Goal: Feedback & Contribution: Contribute content

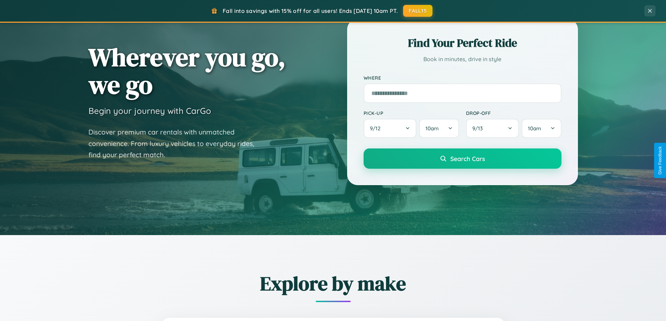
scroll to position [481, 0]
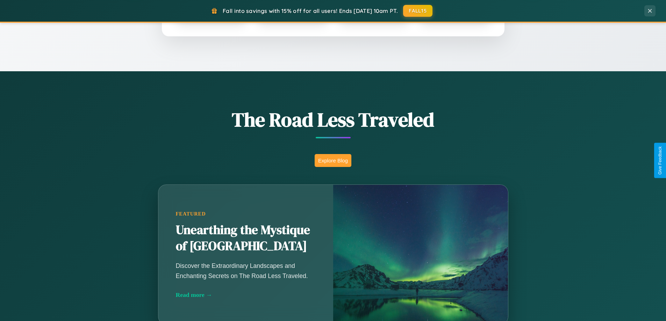
click at [333, 161] on button "Explore Blog" at bounding box center [333, 160] width 37 height 13
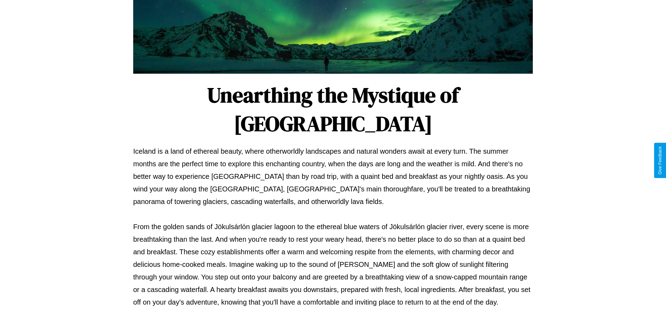
scroll to position [226, 0]
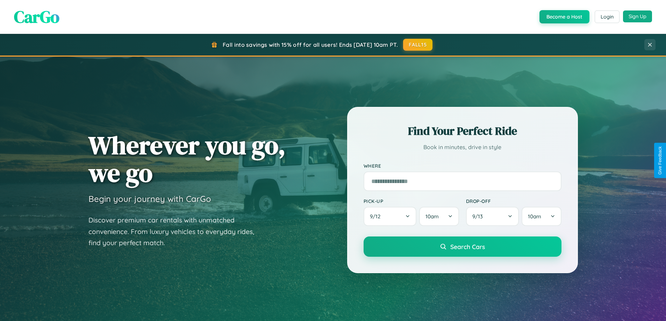
click at [638, 16] on button "Sign Up" at bounding box center [637, 16] width 29 height 12
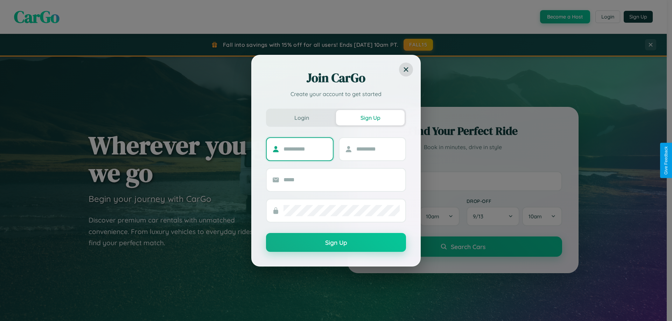
click at [305, 149] on input "text" at bounding box center [305, 149] width 44 height 11
type input "*******"
click at [377, 149] on input "text" at bounding box center [378, 149] width 44 height 11
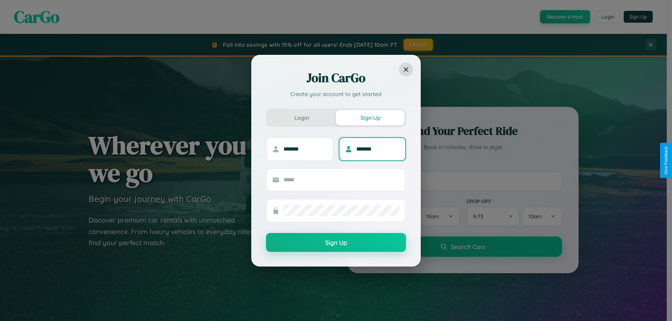
type input "*******"
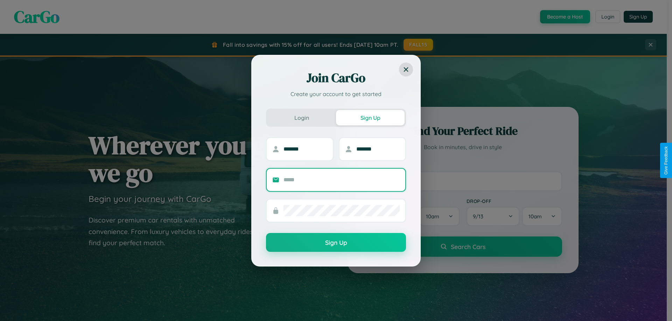
click at [341, 180] on input "text" at bounding box center [341, 180] width 116 height 11
type input "**********"
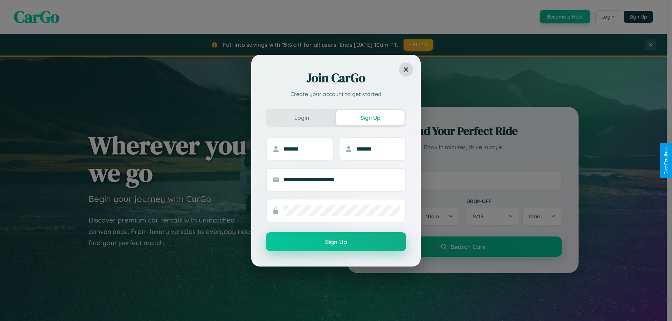
click at [336, 242] on button "Sign Up" at bounding box center [336, 242] width 140 height 19
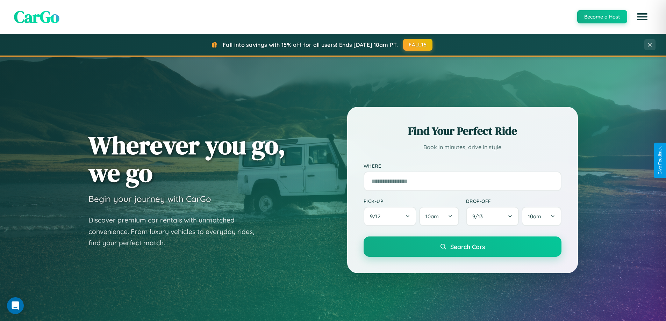
scroll to position [1346, 0]
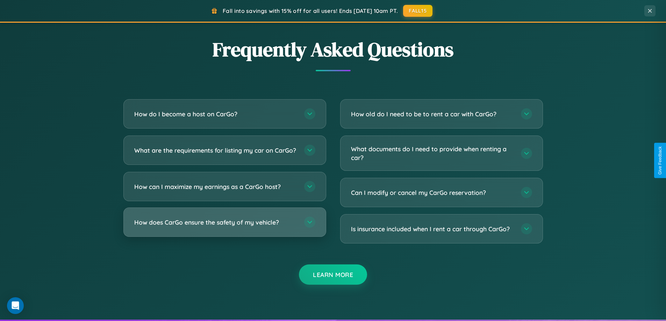
click at [225, 227] on h3 "How does CarGo ensure the safety of my vehicle?" at bounding box center [215, 222] width 163 height 9
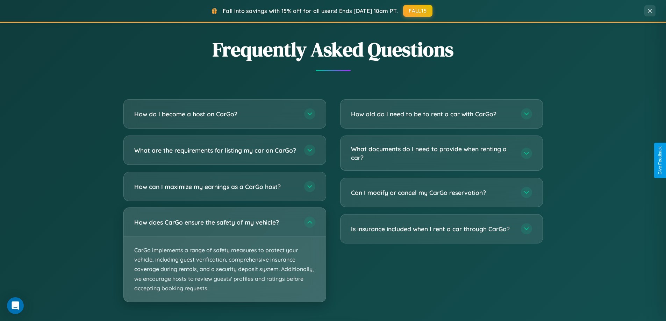
click at [225, 261] on p "CarGo implements a range of safety measures to protect your vehicle, including …" at bounding box center [225, 269] width 202 height 65
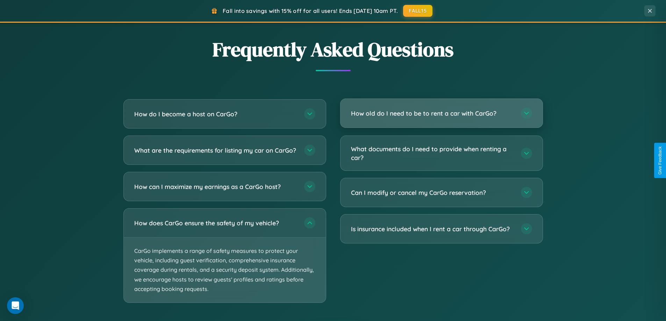
click at [441, 113] on h3 "How old do I need to be to rent a car with CarGo?" at bounding box center [432, 113] width 163 height 9
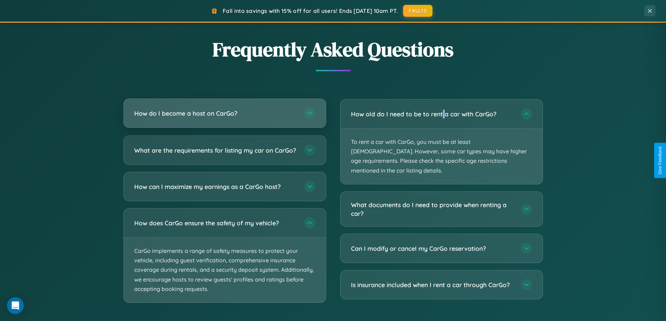
click at [225, 114] on h3 "How do I become a host on CarGo?" at bounding box center [215, 113] width 163 height 9
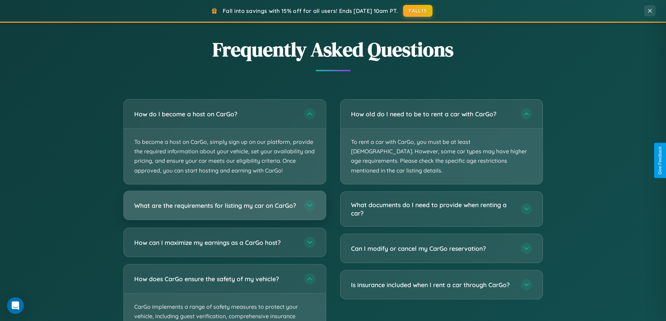
click at [225, 209] on h3 "What are the requirements for listing my car on CarGo?" at bounding box center [215, 205] width 163 height 9
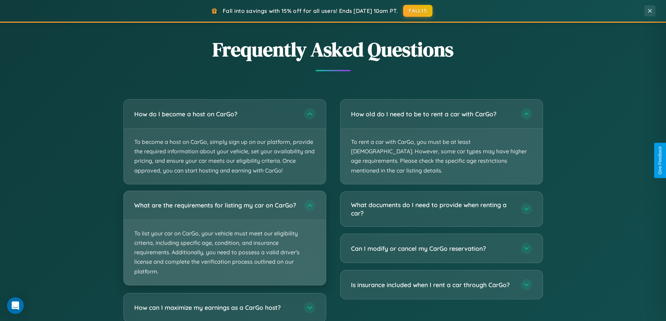
click at [225, 241] on p "To list your car on CarGo, your vehicle must meet our eligibility criteria, inc…" at bounding box center [225, 252] width 202 height 65
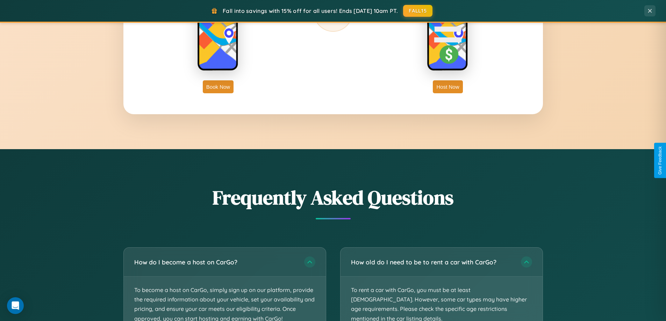
scroll to position [302, 0]
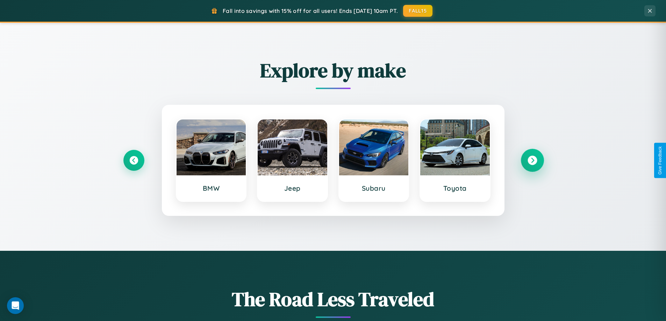
click at [532, 161] on icon at bounding box center [532, 160] width 9 height 9
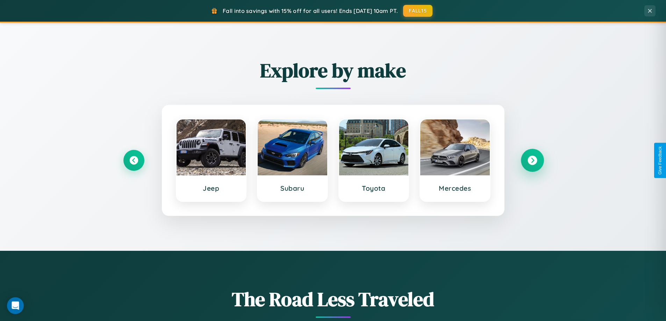
click at [532, 161] on icon at bounding box center [532, 160] width 9 height 9
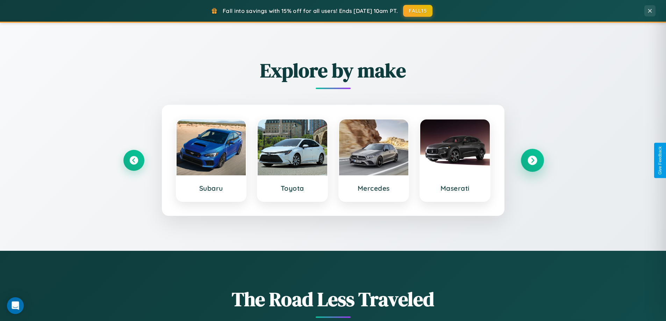
click at [532, 161] on icon at bounding box center [532, 160] width 9 height 9
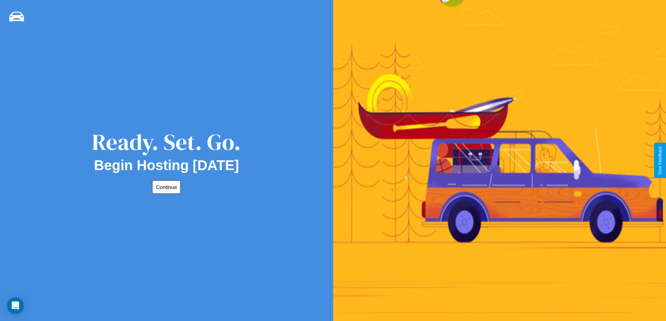
click at [165, 187] on button "Continue" at bounding box center [166, 188] width 29 height 14
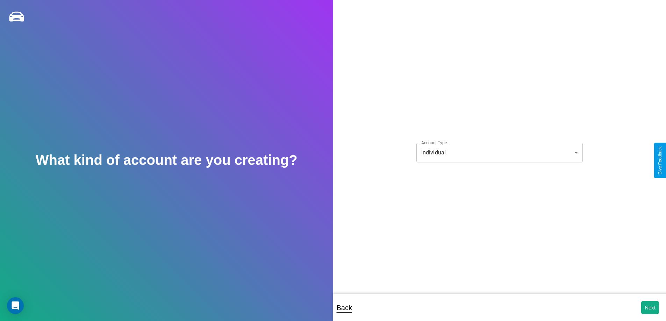
click at [500, 153] on body "**********" at bounding box center [333, 165] width 666 height 331
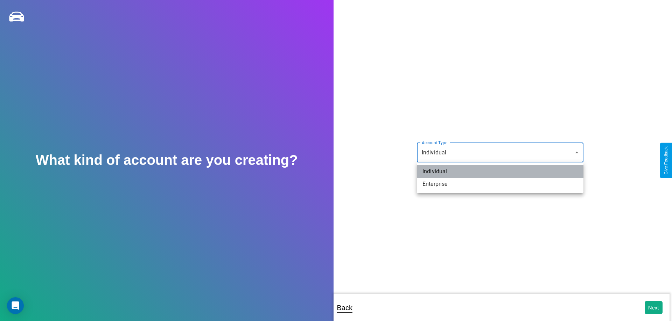
click at [500, 172] on li "Individual" at bounding box center [500, 171] width 167 height 13
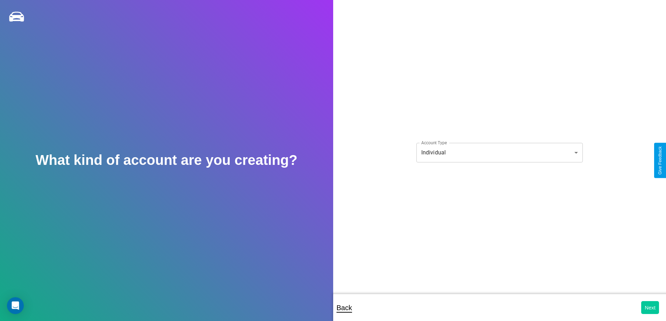
click at [650, 308] on button "Next" at bounding box center [651, 308] width 18 height 13
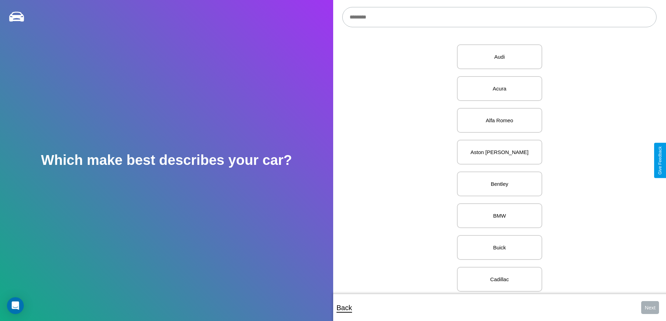
click at [500, 17] on input "text" at bounding box center [499, 17] width 314 height 20
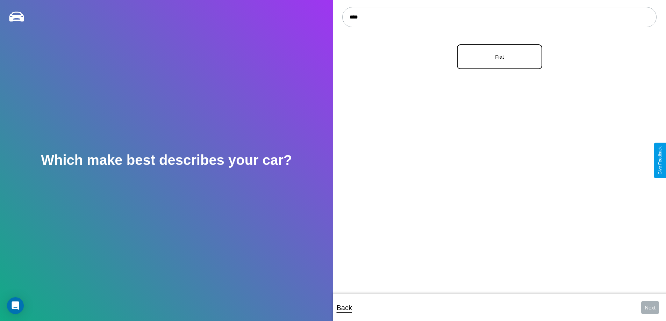
type input "****"
click at [497, 57] on p "Fiat" at bounding box center [500, 56] width 70 height 9
click at [650, 308] on button "Next" at bounding box center [651, 308] width 18 height 13
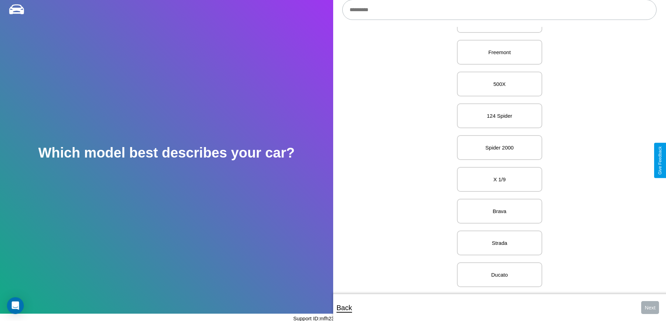
scroll to position [80, 0]
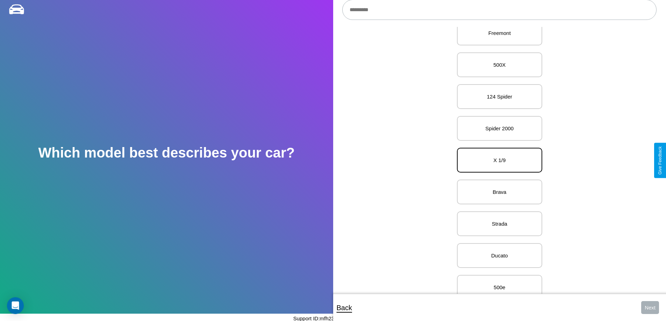
click at [497, 161] on p "X 1/9" at bounding box center [500, 160] width 70 height 9
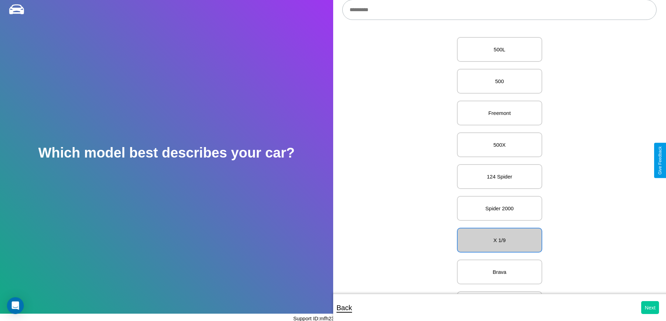
click at [650, 308] on button "Next" at bounding box center [651, 308] width 18 height 13
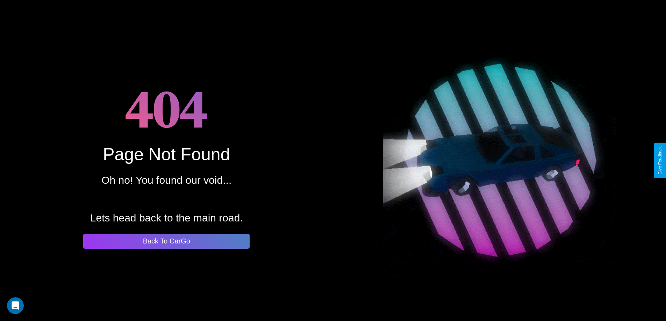
click at [167, 241] on button "Back To CarGo" at bounding box center [166, 241] width 167 height 15
